Goal: Task Accomplishment & Management: Manage account settings

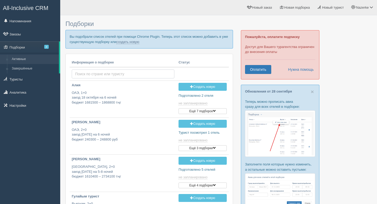
click at [112, 73] on input "text" at bounding box center [123, 73] width 103 height 9
type input "c"
type input "сама"
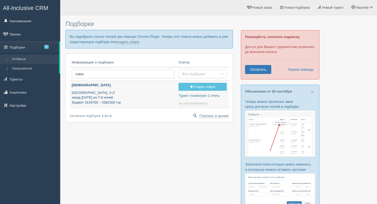
click at [108, 98] on p "Турция, 2+2 заезд 12 августа на 7-8 ночей бюджет 3129700 – 3382300 тңг" at bounding box center [123, 97] width 103 height 15
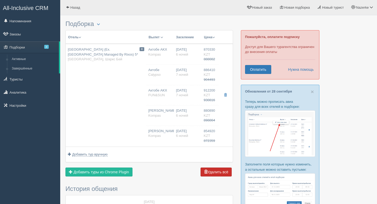
click at [216, 172] on button "Удалить всё" at bounding box center [216, 171] width 31 height 9
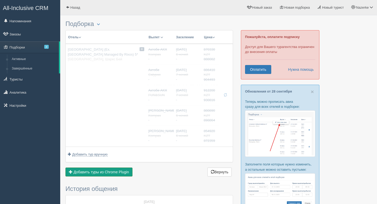
click at [129, 172] on span "Добавить туры из Chrome Plugin" at bounding box center [102, 172] width 56 height 4
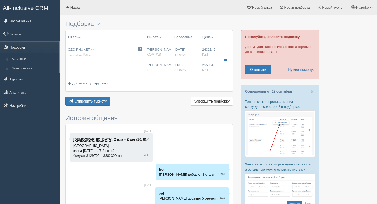
click at [207, 38] on button "Цена" at bounding box center [208, 37] width 12 height 6
click at [193, 69] on link "Массовая скидка" at bounding box center [189, 66] width 53 height 9
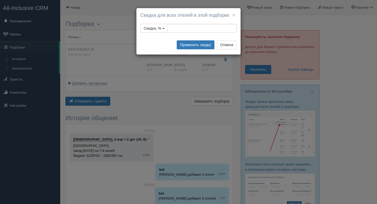
click at [182, 40] on div "× Скидка для всех отелей в этой подборке Скидка, % Надбавка, % Скидка, сумма На…" at bounding box center [188, 31] width 104 height 46
click at [182, 33] on input "tel" at bounding box center [202, 28] width 69 height 9
click at [171, 33] on input "tel" at bounding box center [202, 28] width 69 height 9
click at [185, 49] on button "Применить скидку" at bounding box center [196, 44] width 38 height 9
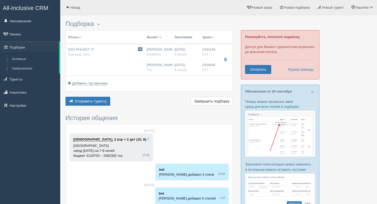
click at [213, 38] on span "button" at bounding box center [212, 37] width 3 height 3
click at [200, 64] on link "Массовая скидка" at bounding box center [189, 66] width 53 height 9
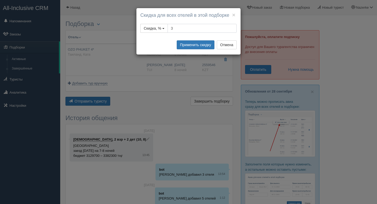
type input "3"
click at [192, 54] on div "× Скидка для всех отелей в этой подборке Скидка, % Надбавка, % Скидка, сумма На…" at bounding box center [188, 31] width 104 height 46
click at [192, 49] on button "Применить скидку" at bounding box center [196, 44] width 38 height 9
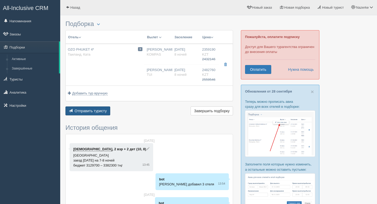
click at [103, 110] on span "Отправить туристу" at bounding box center [91, 111] width 32 height 4
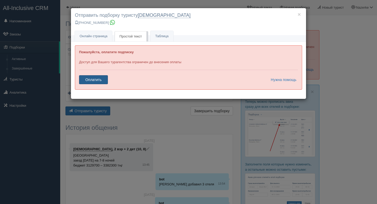
click at [105, 77] on link "Оплатить" at bounding box center [93, 79] width 29 height 9
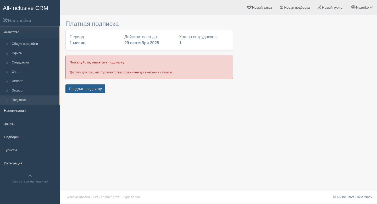
click at [95, 87] on button "Продлить подписку" at bounding box center [85, 88] width 40 height 9
